Goal: Transaction & Acquisition: Purchase product/service

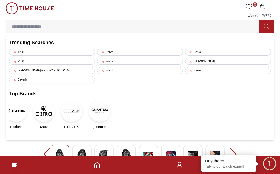
type input "**********"
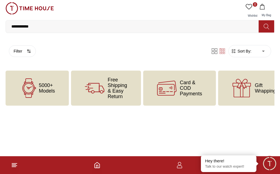
click at [264, 23] on icon at bounding box center [266, 26] width 6 height 6
click at [263, 23] on icon at bounding box center [266, 26] width 6 height 6
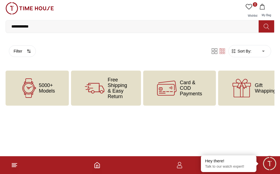
click at [263, 23] on icon at bounding box center [266, 26] width 6 height 6
